Goal: Transaction & Acquisition: Purchase product/service

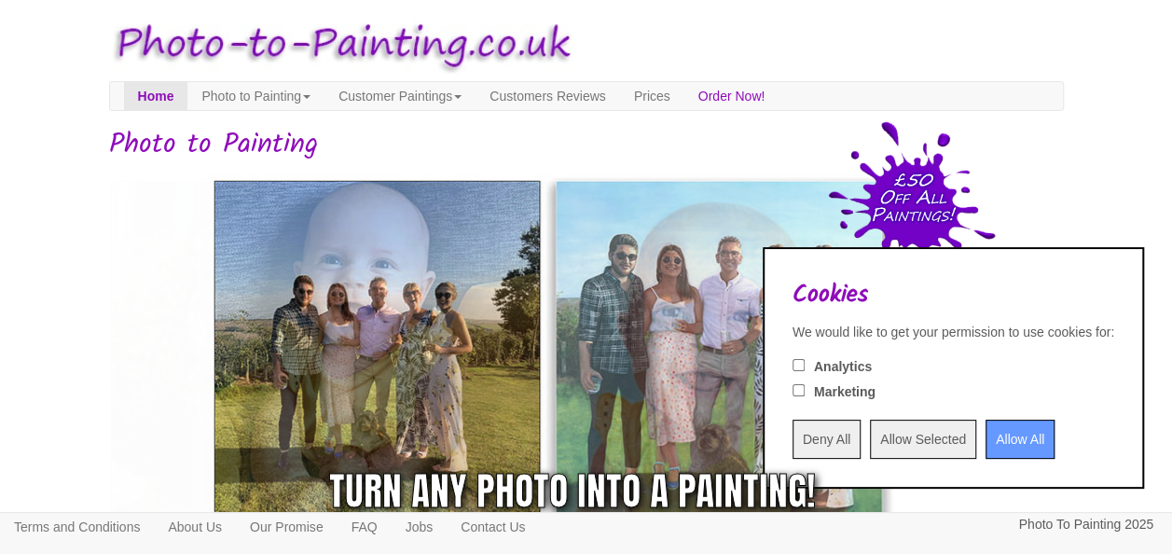
click at [792, 436] on input "Deny All" at bounding box center [826, 438] width 68 height 39
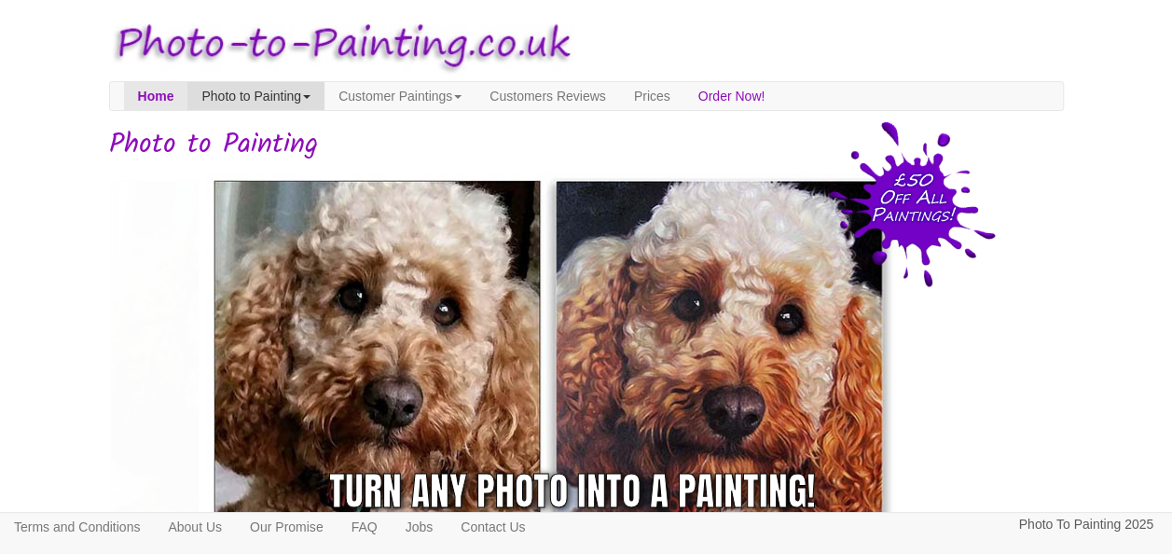
click at [268, 86] on link "Photo to Painting" at bounding box center [255, 96] width 137 height 28
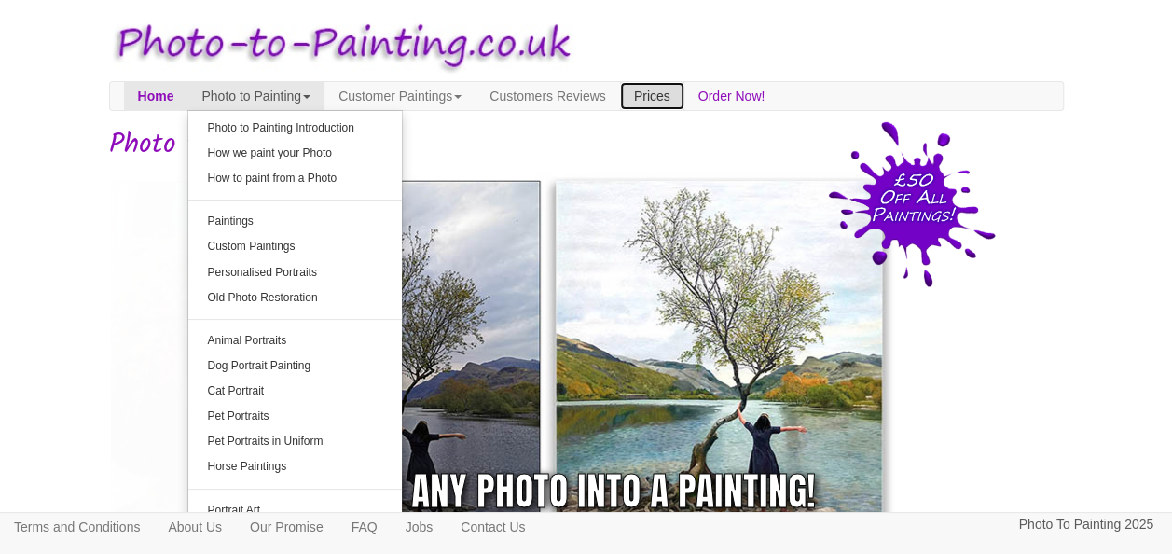
click at [684, 87] on link "Prices" at bounding box center [652, 96] width 64 height 28
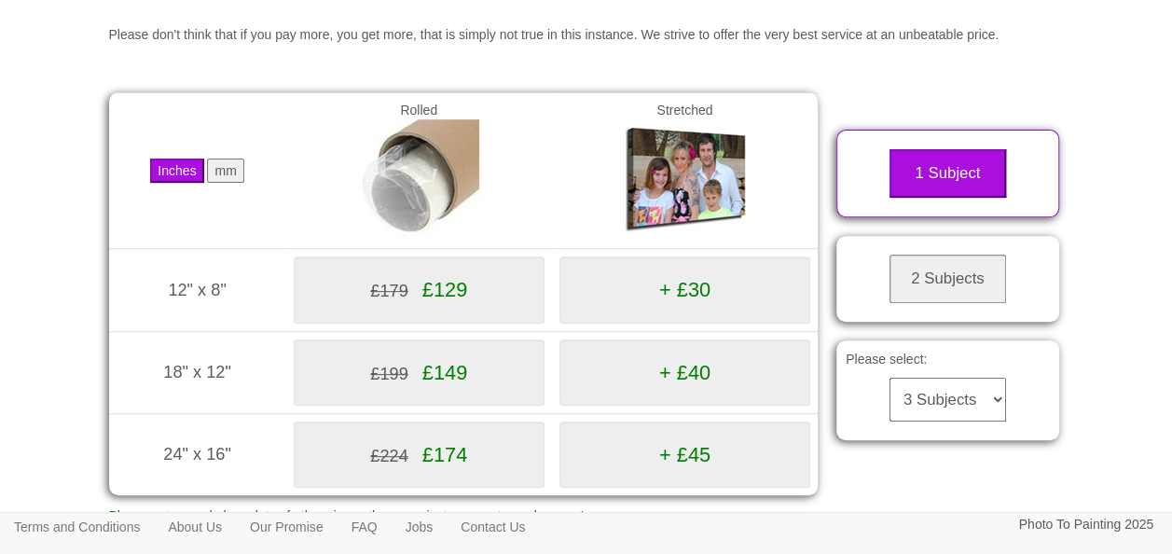
scroll to position [261, 0]
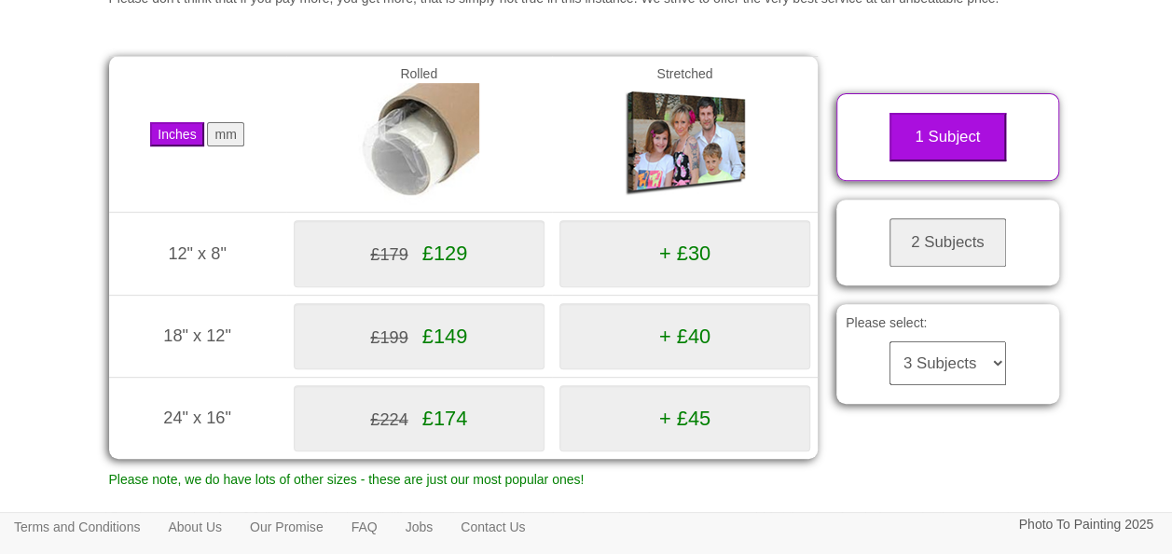
click at [943, 385] on select "3 Subjects 4 Subjects 5 Subjects 6 Subjects 7 Subjects 8 Subjects 9 Subjects 10…" at bounding box center [947, 363] width 117 height 44
click at [889, 362] on select "3 Subjects 4 Subjects 5 Subjects 6 Subjects 7 Subjects 8 Subjects 9 Subjects 10…" at bounding box center [947, 363] width 117 height 44
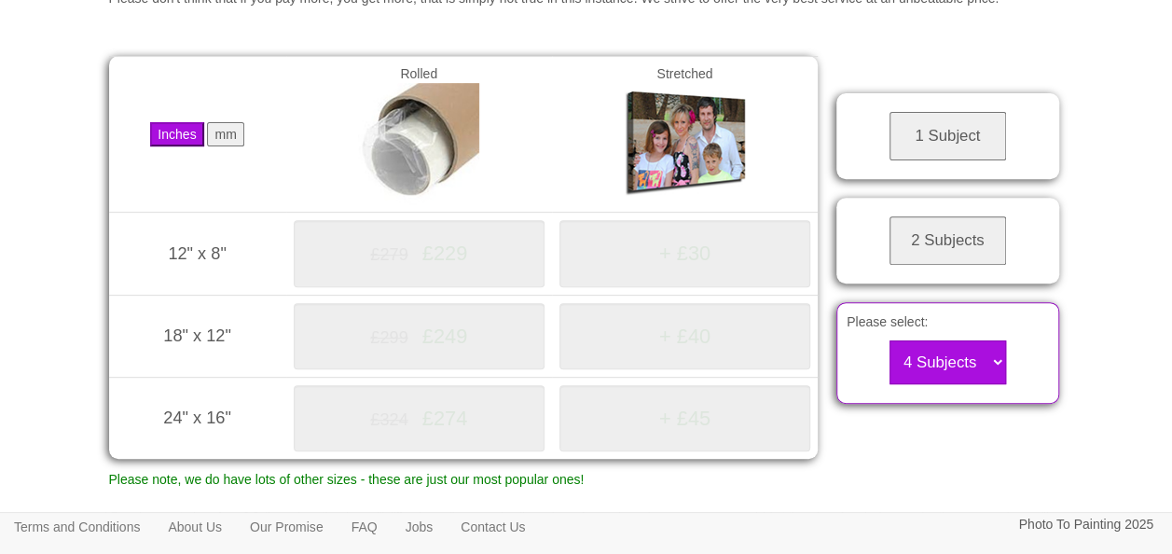
select select "3"
